Goal: Navigation & Orientation: Understand site structure

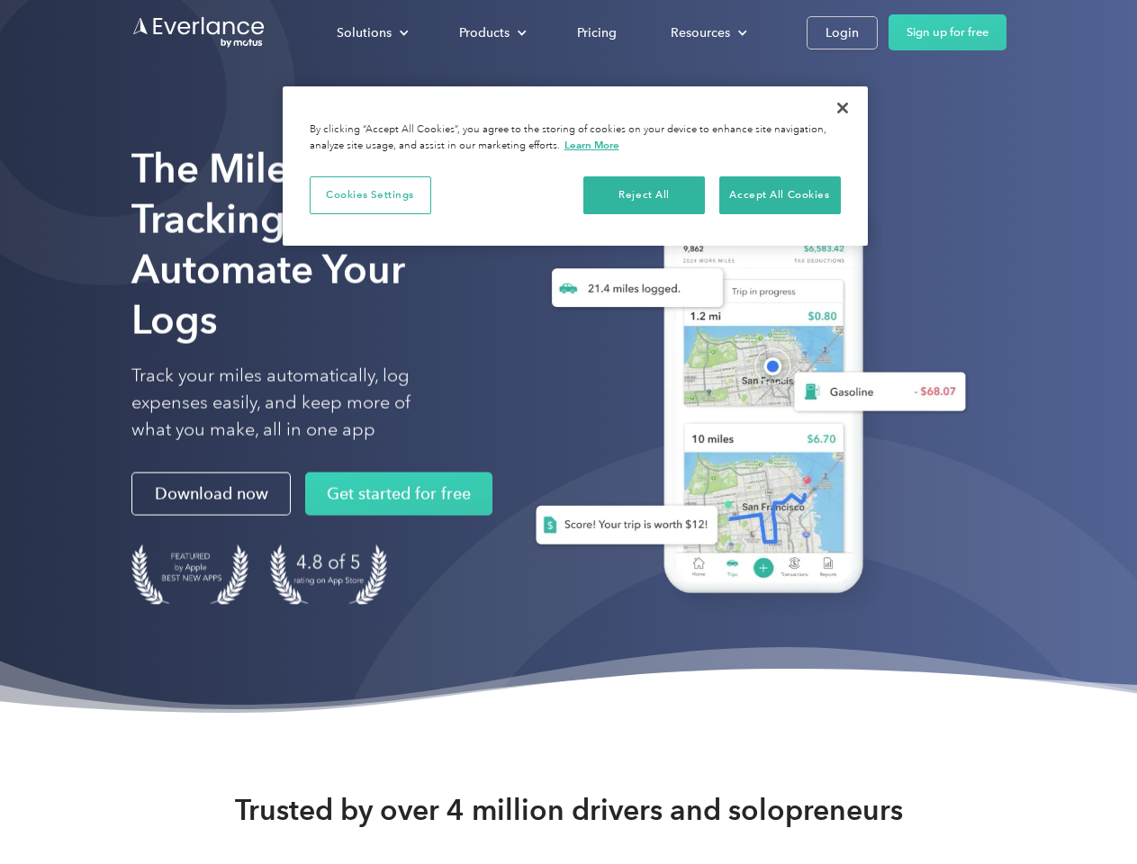
click at [372, 32] on div "Solutions" at bounding box center [364, 33] width 55 height 22
click at [490, 32] on div "Products" at bounding box center [484, 33] width 50 height 22
click at [706, 32] on div "Resources" at bounding box center [699, 33] width 59 height 22
click at [370, 194] on button "Cookies Settings" at bounding box center [370, 195] width 121 height 38
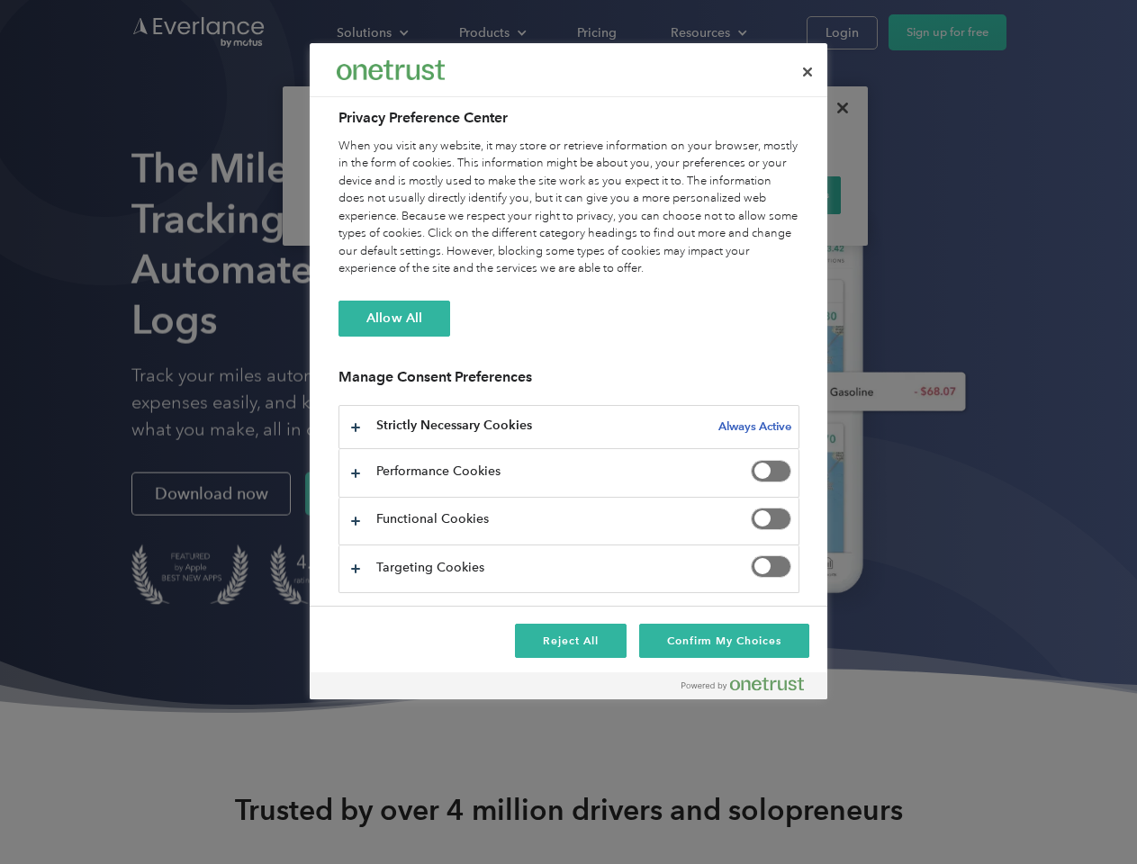
click at [644, 194] on div "When you visit any website, it may store or retrieve information on your browse…" at bounding box center [568, 208] width 461 height 140
click at [779, 194] on div "When you visit any website, it may store or retrieve information on your browse…" at bounding box center [568, 208] width 461 height 140
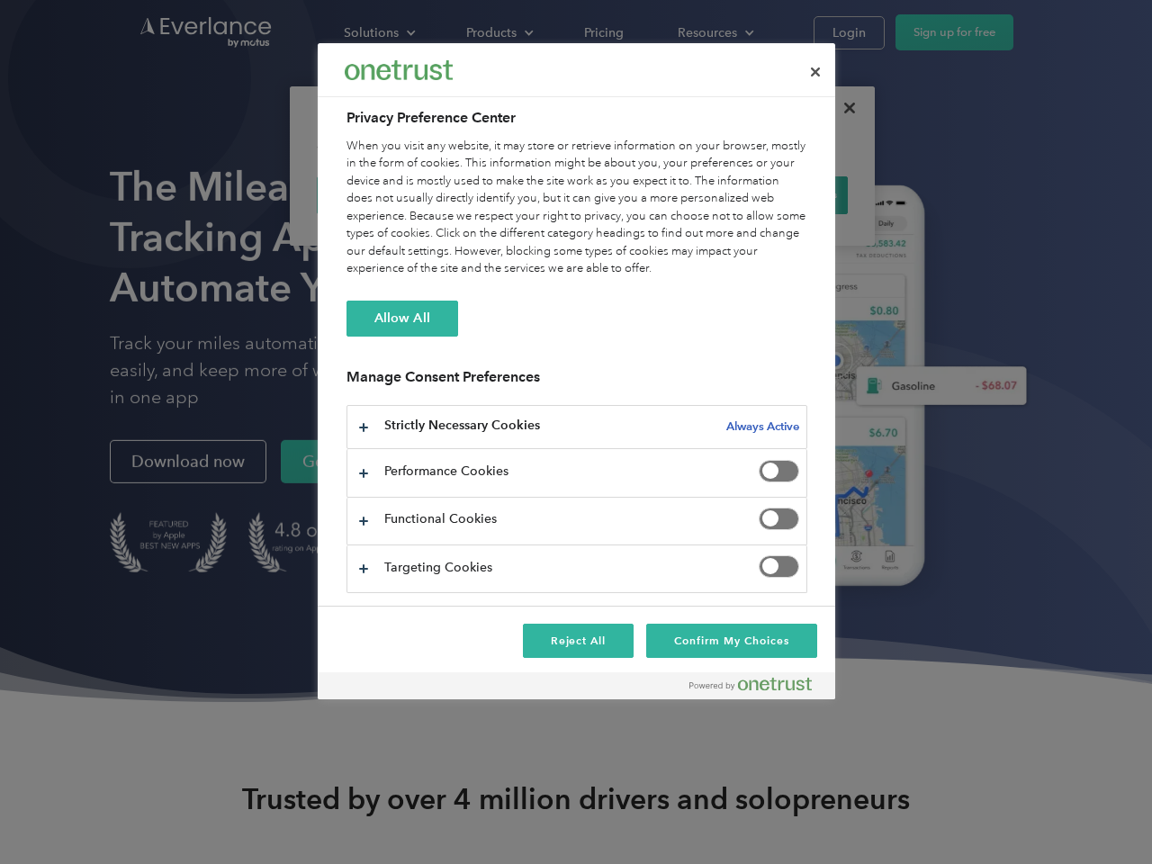
click at [842, 108] on div at bounding box center [576, 432] width 1152 height 864
